Goal: Transaction & Acquisition: Subscribe to service/newsletter

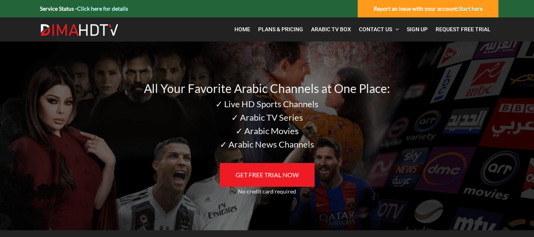
click at [279, 156] on div "All Your Favorite Arabic Channels at One Place: ✓ Live HD Sports Channels ✓ Ara…" at bounding box center [267, 135] width 439 height 188
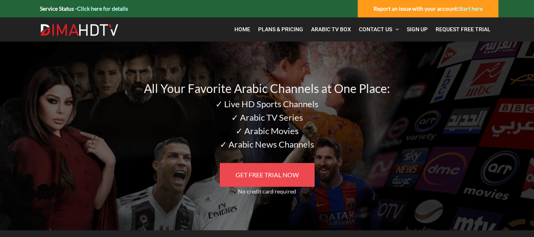
click at [275, 175] on span "GET FREE TRIAL NOW" at bounding box center [266, 175] width 63 height 8
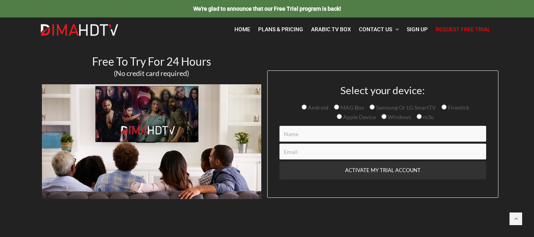
drag, startPoint x: 360, startPoint y: 136, endPoint x: 392, endPoint y: 109, distance: 42.1
click at [392, 109] on div "Select your device: Android MAG Box Samsung Or LG SmartTV Firestick Apple Devic…" at bounding box center [382, 140] width 207 height 111
click at [396, 114] on span "Windows" at bounding box center [398, 116] width 24 height 7
click at [386, 114] on input "Windows" at bounding box center [383, 116] width 5 height 5
radio input "true"
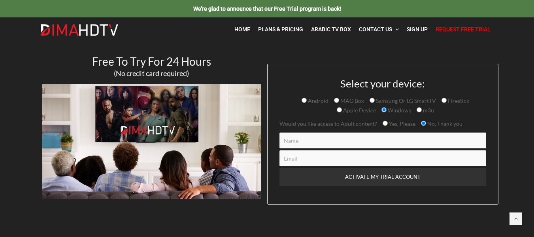
click at [392, 126] on span "Yes, Please" at bounding box center [402, 123] width 28 height 7
click at [388, 126] on input "Yes, Please" at bounding box center [384, 122] width 5 height 5
radio input "true"
click at [378, 137] on input "Contact form" at bounding box center [382, 140] width 207 height 16
type input "ali"
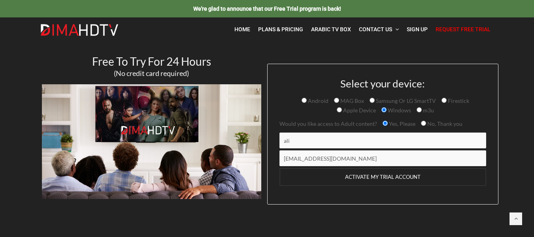
type input "hadads119@gmail.com"
click at [390, 182] on input "ACTIVATE MY TRIAL ACCOUNT" at bounding box center [382, 177] width 207 height 18
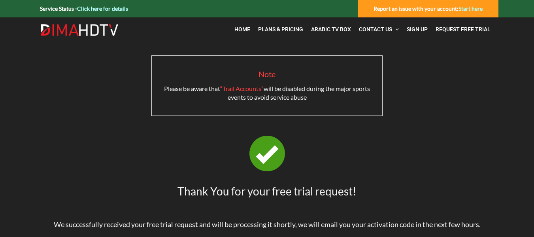
click at [92, 30] on img at bounding box center [79, 30] width 79 height 13
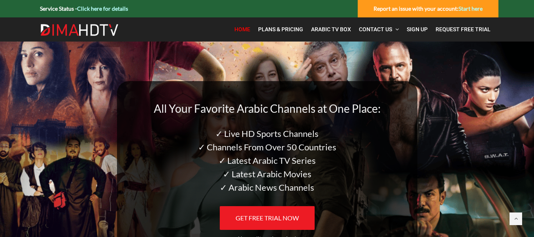
click at [100, 9] on link "Click here for details" at bounding box center [102, 8] width 51 height 7
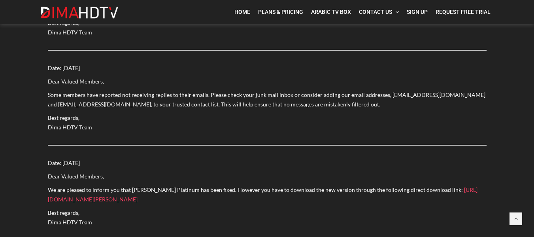
scroll to position [356, 0]
click at [56, 127] on span "Dima HDTV Team" at bounding box center [70, 127] width 44 height 7
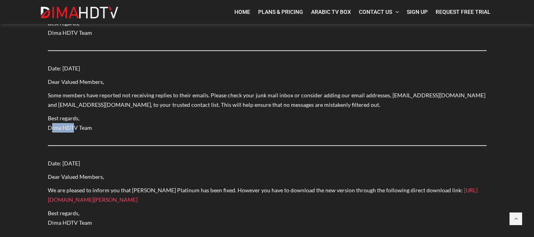
drag, startPoint x: 50, startPoint y: 127, endPoint x: 72, endPoint y: 128, distance: 22.5
click at [72, 128] on span "Dima HDTV Team" at bounding box center [70, 127] width 44 height 7
drag, startPoint x: 76, startPoint y: 128, endPoint x: 46, endPoint y: 128, distance: 30.0
click at [46, 128] on div "Date: June 19, 2023 Dear Valued Members, Some members have reported not receivi…" at bounding box center [267, 111] width 450 height 95
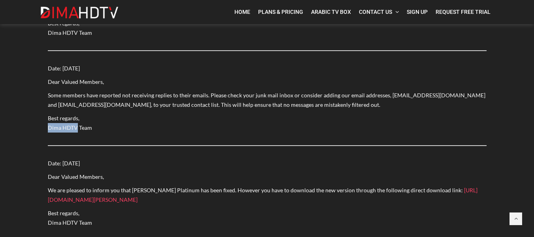
copy span "Dima HDTV"
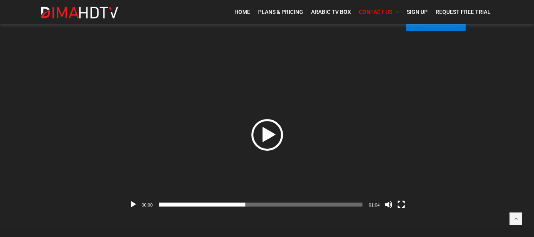
click at [271, 142] on div "Play" at bounding box center [267, 135] width 32 height 32
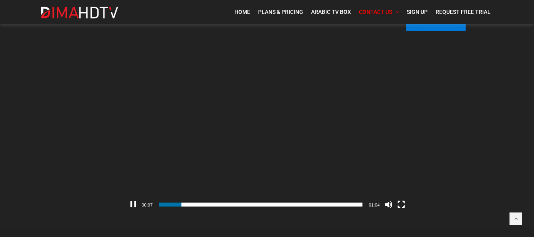
click at [136, 204] on button "Pause" at bounding box center [133, 204] width 8 height 8
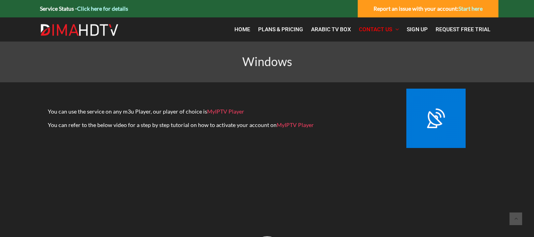
scroll to position [0, 0]
click at [334, 25] on link "Arabic TV Box" at bounding box center [331, 29] width 48 height 16
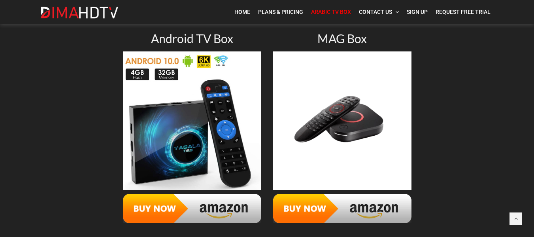
scroll to position [115, 0]
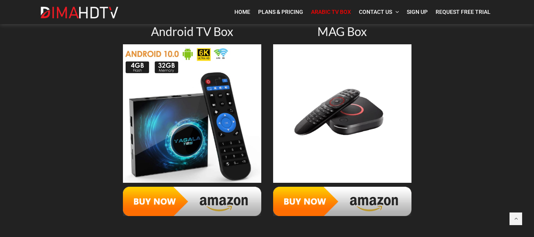
click at [232, 205] on img at bounding box center [192, 200] width 138 height 29
